Goal: Information Seeking & Learning: Learn about a topic

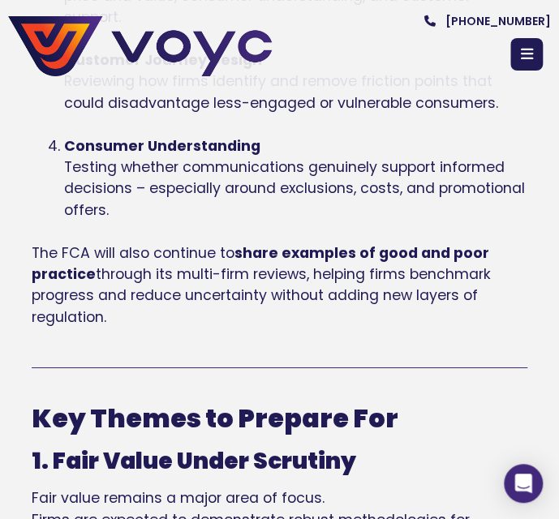
scroll to position [1490, 0]
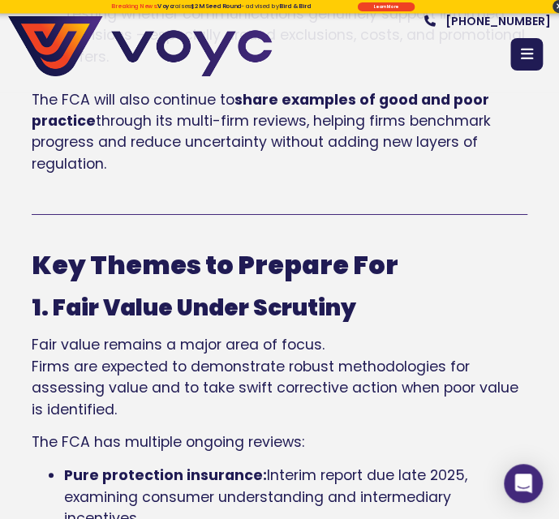
click at [118, 336] on span "Fair value remains a major area of focus." at bounding box center [178, 344] width 293 height 19
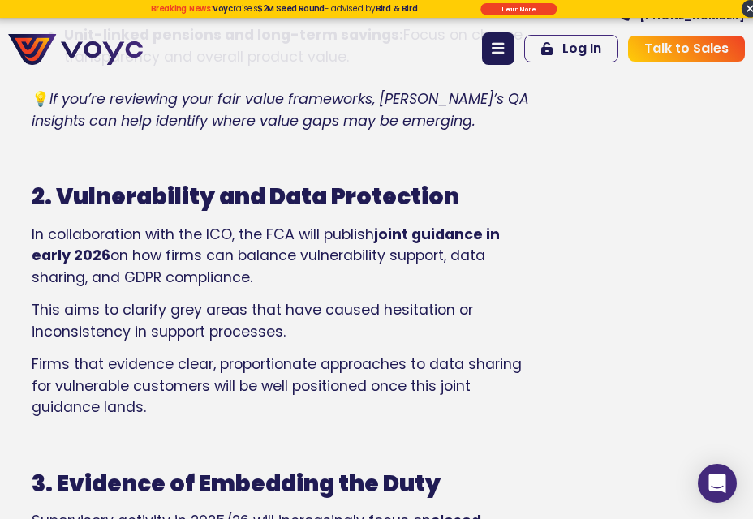
scroll to position [2083, 0]
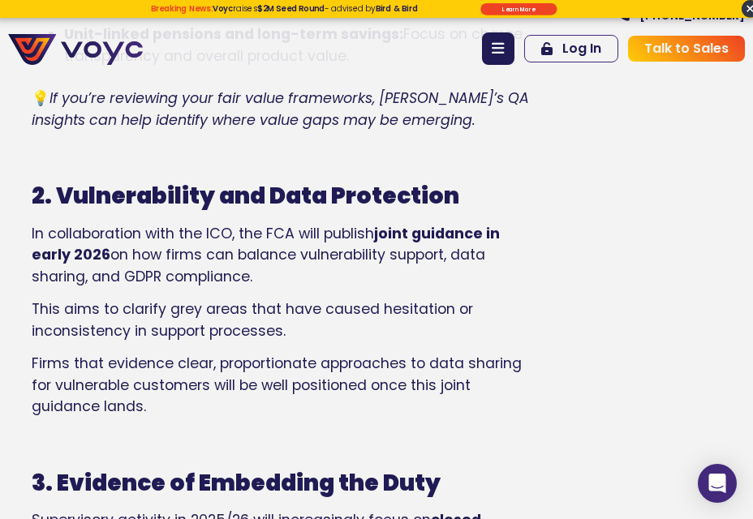
click at [320, 386] on span "Firms that evidence clear, proportionate approaches to data sharing for vulnera…" at bounding box center [277, 385] width 490 height 62
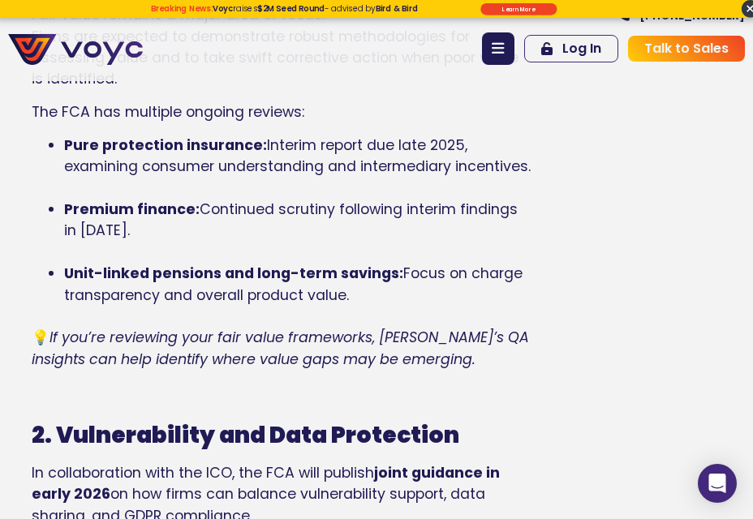
scroll to position [1723, 0]
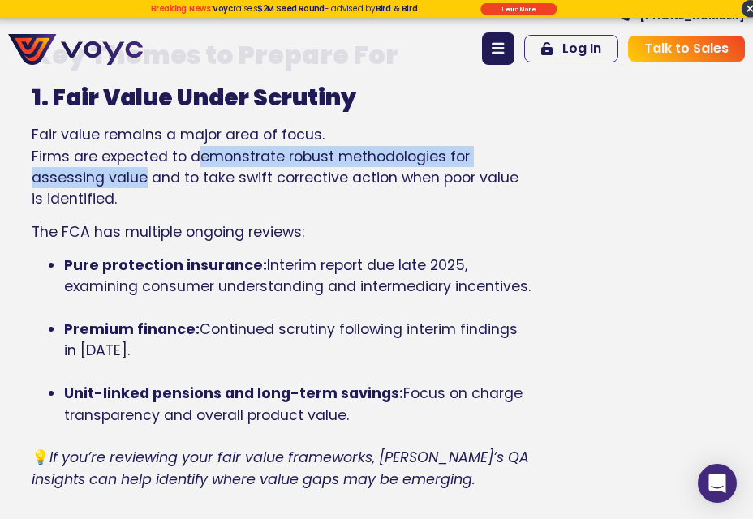
drag, startPoint x: 191, startPoint y: 178, endPoint x: 140, endPoint y: 200, distance: 55.6
click at [140, 200] on span "Firms are expected to demonstrate robust methodologies for assessing value and …" at bounding box center [275, 178] width 487 height 62
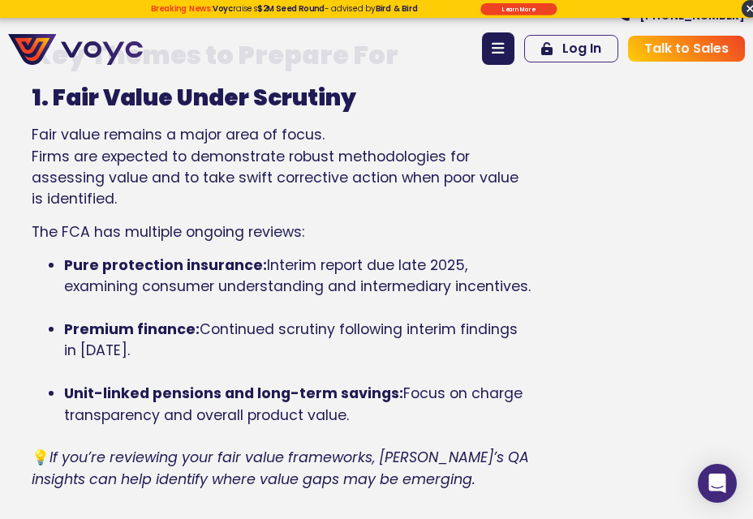
click at [166, 210] on p "Fair value remains a major area of focus. Firms are expected to demonstrate rob…" at bounding box center [282, 167] width 501 height 86
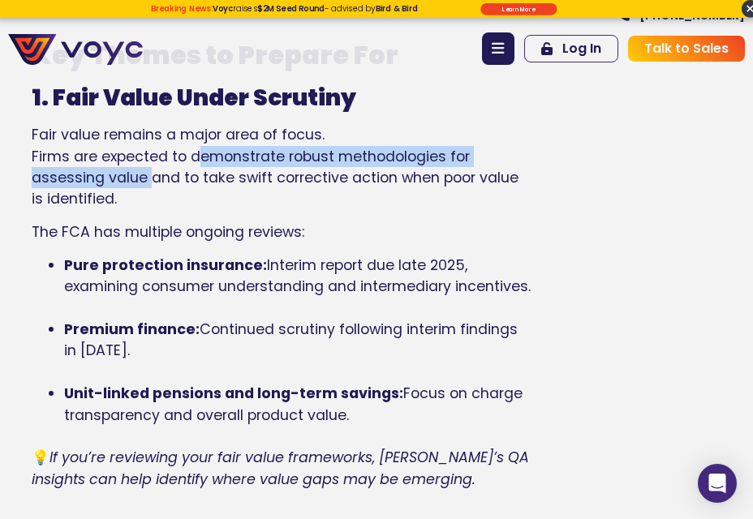
drag, startPoint x: 188, startPoint y: 178, endPoint x: 143, endPoint y: 198, distance: 49.4
click at [143, 198] on span "Firms are expected to demonstrate robust methodologies for assessing value and …" at bounding box center [275, 178] width 487 height 62
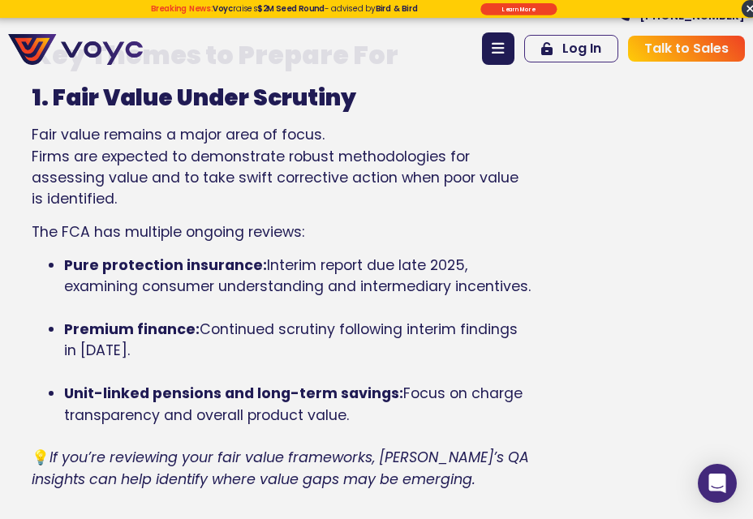
click at [380, 319] on li "Pure protection insurance: Interim report due late 2025, examining consumer und…" at bounding box center [298, 287] width 469 height 64
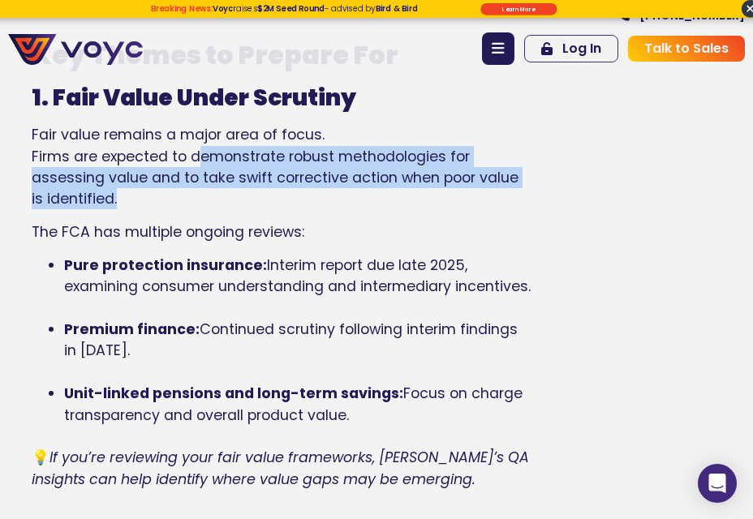
drag, startPoint x: 191, startPoint y: 178, endPoint x: 99, endPoint y: 220, distance: 101.7
click at [99, 209] on span "Firms are expected to demonstrate robust methodologies for assessing value and …" at bounding box center [275, 178] width 487 height 62
copy span "demonstrate robust methodologies for assessing value and to take swift correcti…"
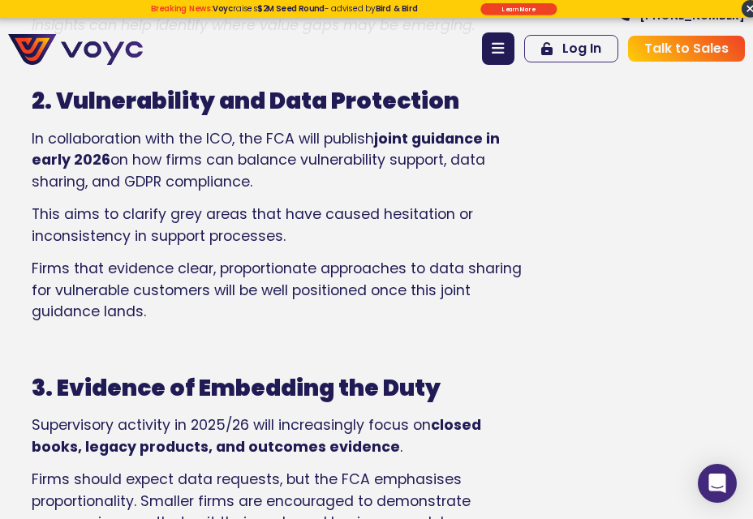
scroll to position [2178, 0]
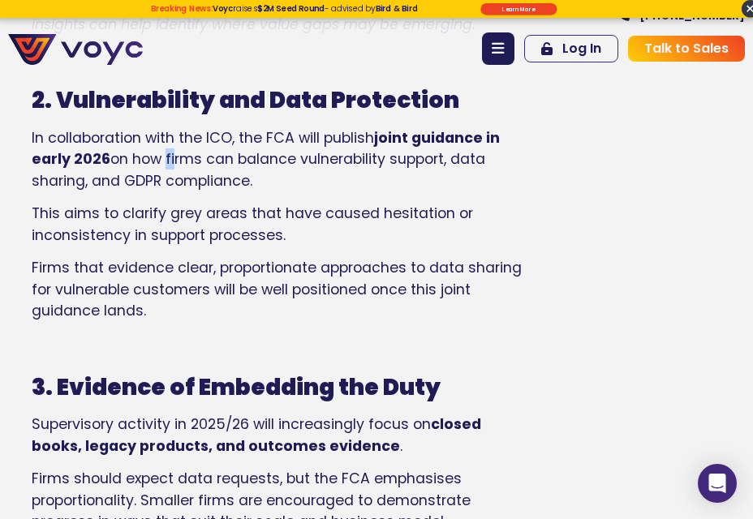
click at [167, 186] on span "on how firms can balance vulnerability support, data sharing, and GDPR complian…" at bounding box center [259, 169] width 454 height 41
click at [133, 190] on span "on how firms can balance vulnerability support, data sharing, and GDPR complian…" at bounding box center [259, 169] width 454 height 41
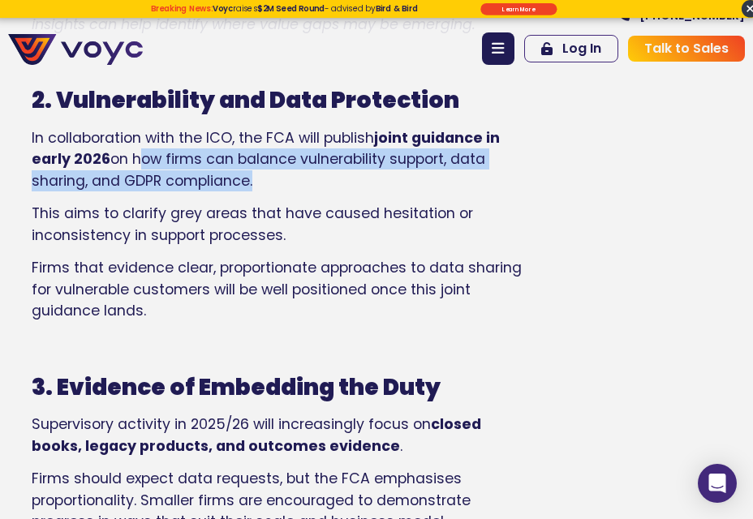
drag, startPoint x: 133, startPoint y: 183, endPoint x: 248, endPoint y: 204, distance: 117.1
click at [248, 190] on span "on how firms can balance vulnerability support, data sharing, and GDPR complian…" at bounding box center [259, 169] width 454 height 41
copy span "how firms can balance vulnerability support, data sharing, and GDPR compliance"
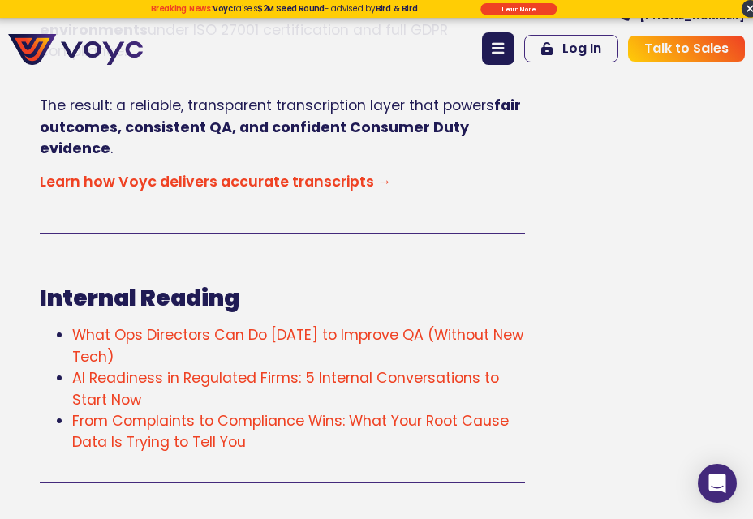
scroll to position [5009, 0]
